Goal: Task Accomplishment & Management: Manage account settings

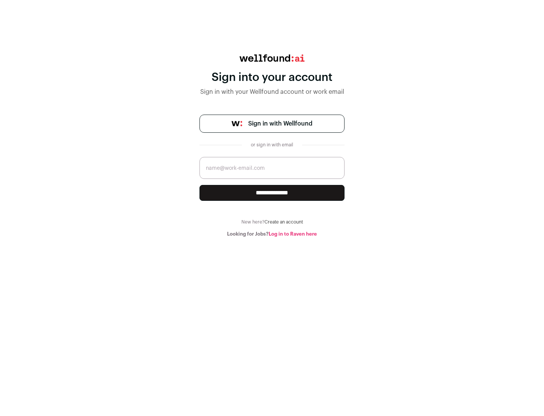
click at [280, 124] on span "Sign in with Wellfound" at bounding box center [280, 123] width 64 height 9
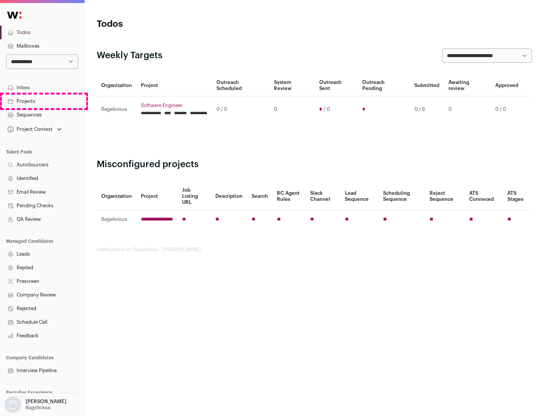
click at [42, 101] on link "Projects" at bounding box center [42, 101] width 84 height 14
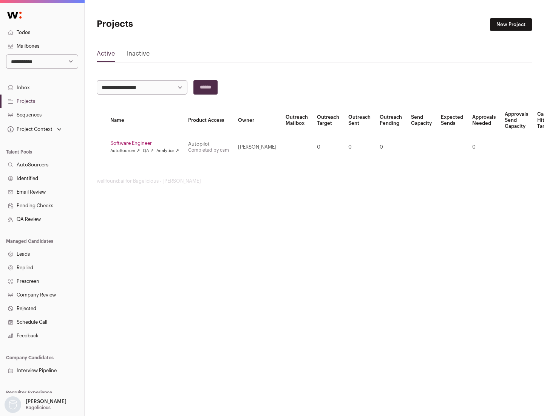
click at [147, 143] on link "Software Engineer" at bounding box center [144, 143] width 69 height 6
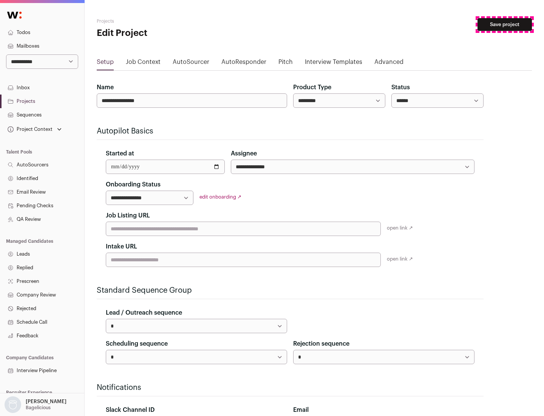
click at [505, 25] on button "Save project" at bounding box center [505, 24] width 54 height 13
